Goal: Find specific page/section: Find specific page/section

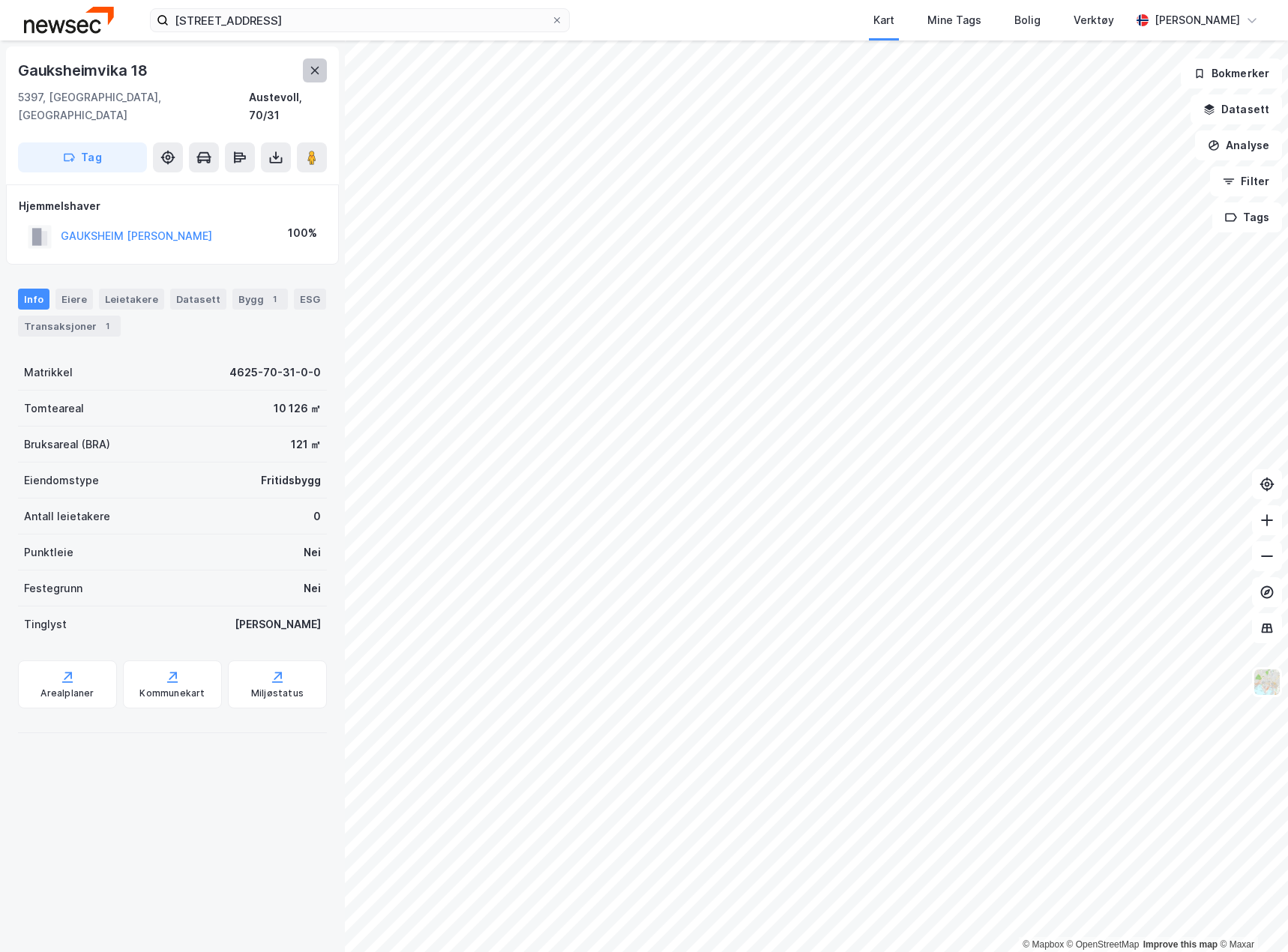
click at [319, 73] on icon at bounding box center [314, 70] width 12 height 12
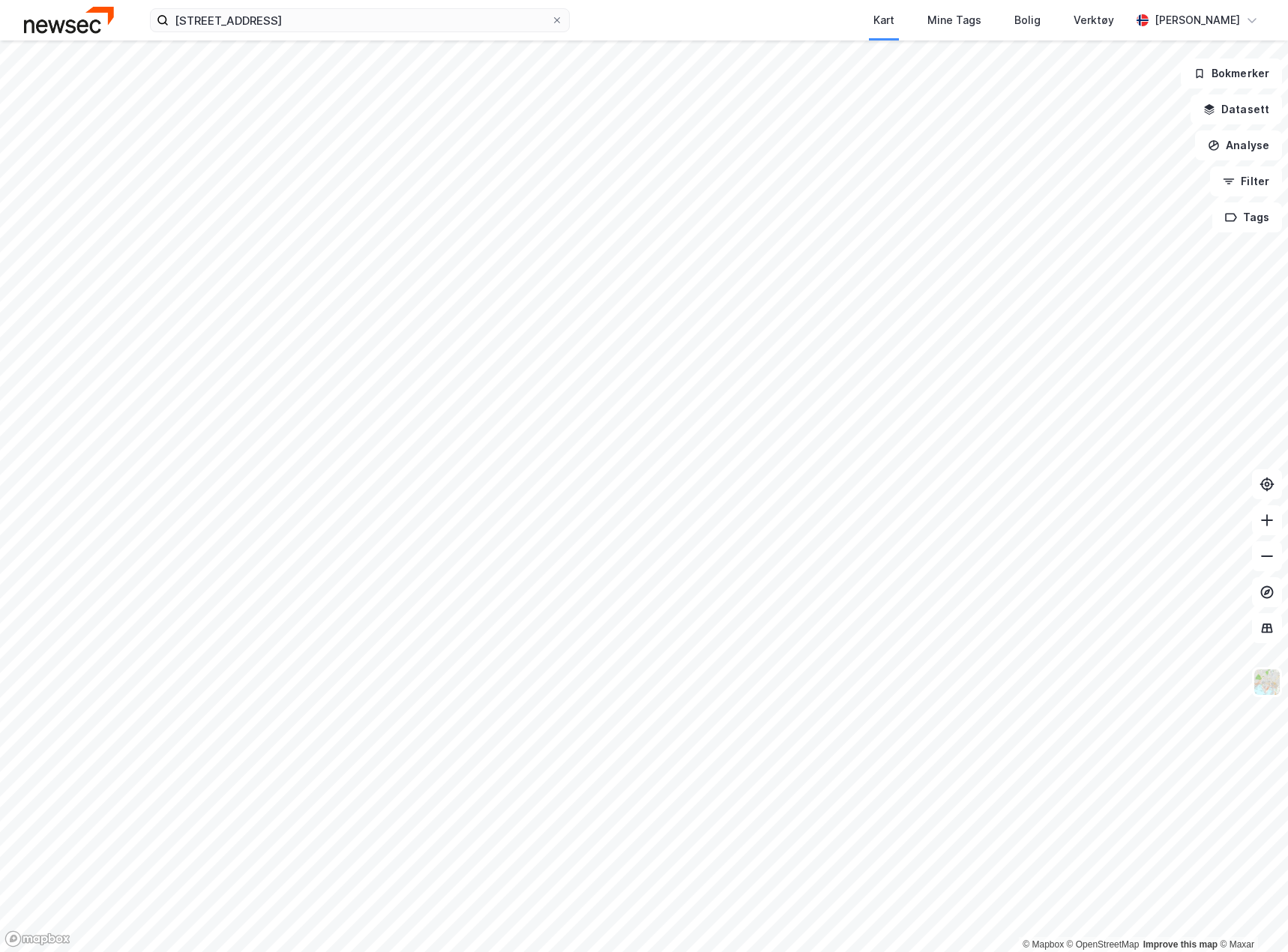
click at [93, 30] on img at bounding box center [69, 19] width 90 height 26
click at [557, 23] on icon at bounding box center [557, 20] width 9 height 9
click at [551, 23] on input "[STREET_ADDRESS]" at bounding box center [360, 20] width 382 height 22
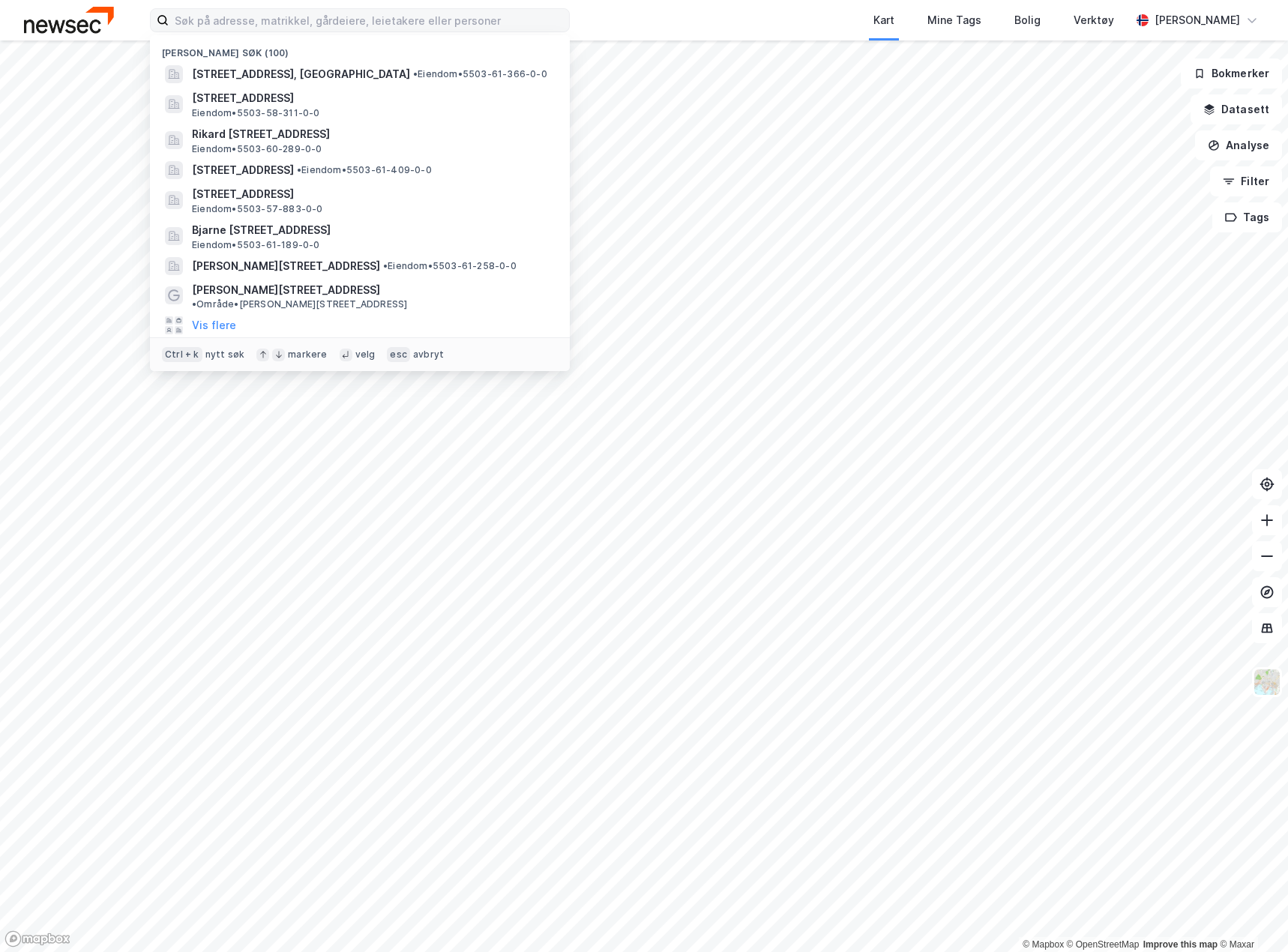
click at [770, 26] on div "Kart Mine Tags Bolig Verktøy" at bounding box center [886, 20] width 489 height 41
